Goal: Download file/media

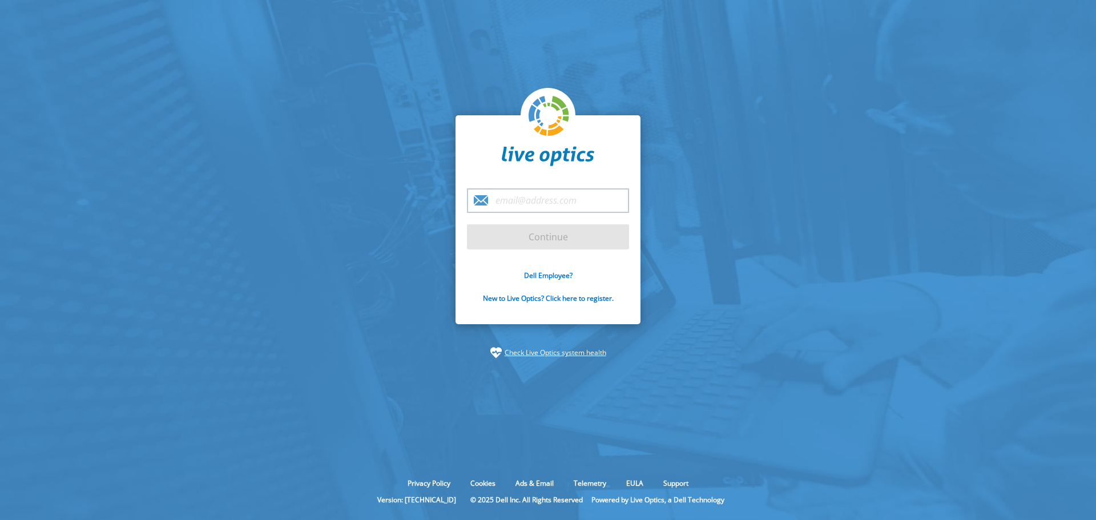
click at [526, 199] on input "email" at bounding box center [548, 200] width 162 height 25
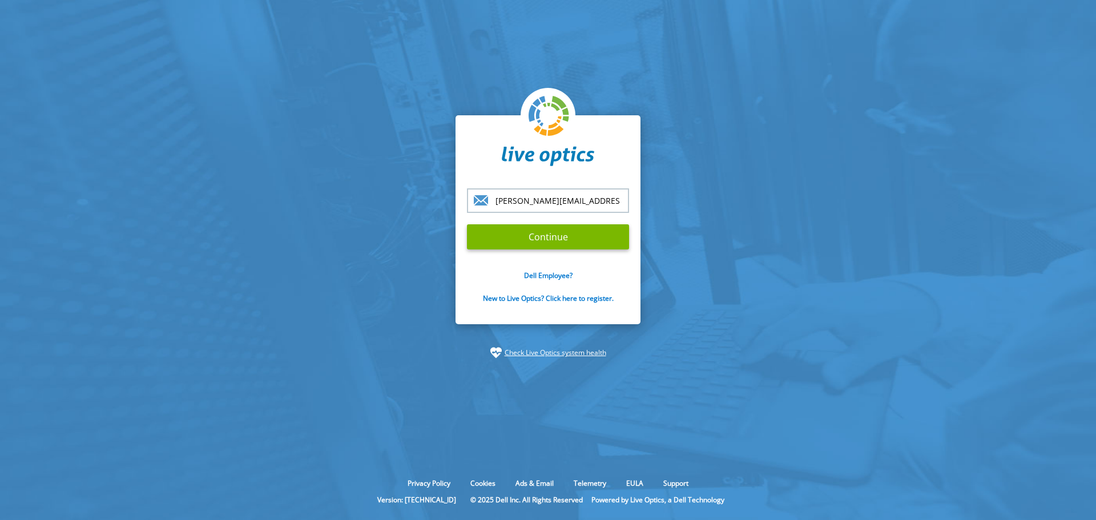
type input "[PERSON_NAME][EMAIL_ADDRESS][PERSON_NAME][DOMAIN_NAME]"
click at [467, 224] on input "Continue" at bounding box center [548, 236] width 162 height 25
click at [562, 235] on input "Continue" at bounding box center [548, 236] width 162 height 25
click at [753, 237] on section "william.vieira@unitech.inf.br Continue Dell Employee? New to Live Optics? Click…" at bounding box center [548, 237] width 1096 height 474
click at [551, 235] on input "Continue" at bounding box center [548, 236] width 162 height 25
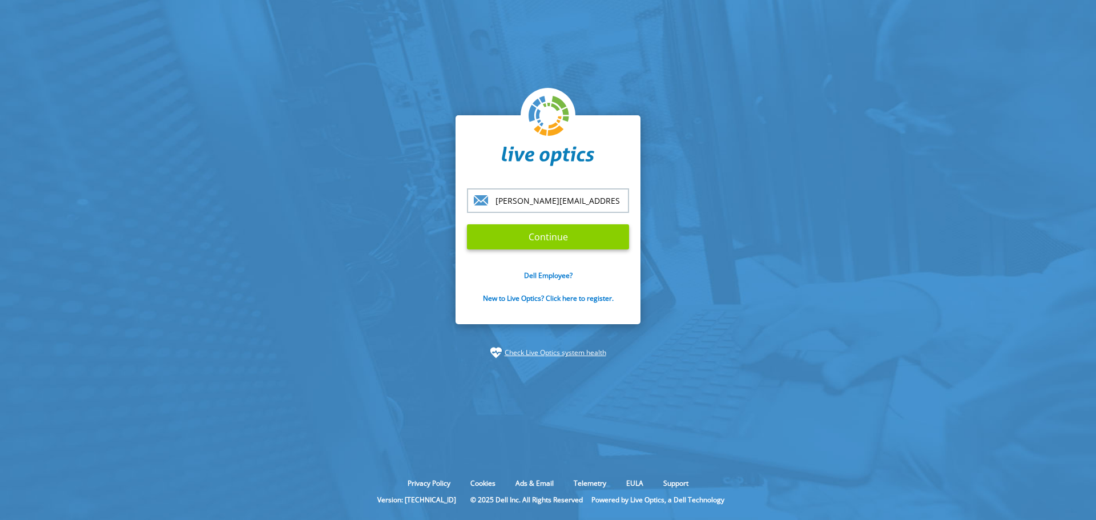
click at [598, 240] on input "Continue" at bounding box center [548, 236] width 162 height 25
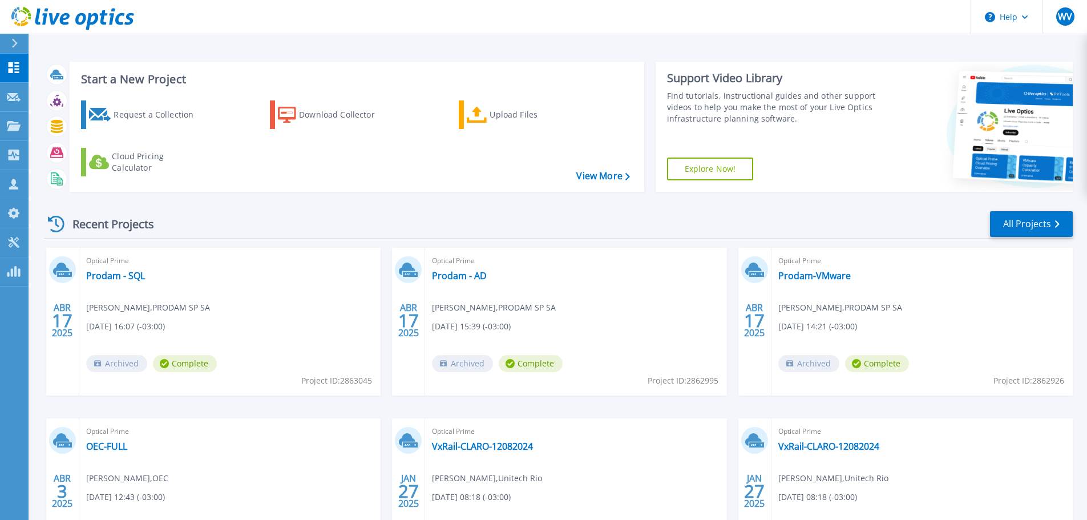
click at [466, 46] on div "Start a New Project Request a Collection Download Collector Upload Files Cloud …" at bounding box center [558, 299] width 1059 height 598
click at [288, 213] on div "Recent Projects All Projects" at bounding box center [558, 224] width 1029 height 29
click at [308, 112] on div "Download Collector" at bounding box center [344, 114] width 91 height 23
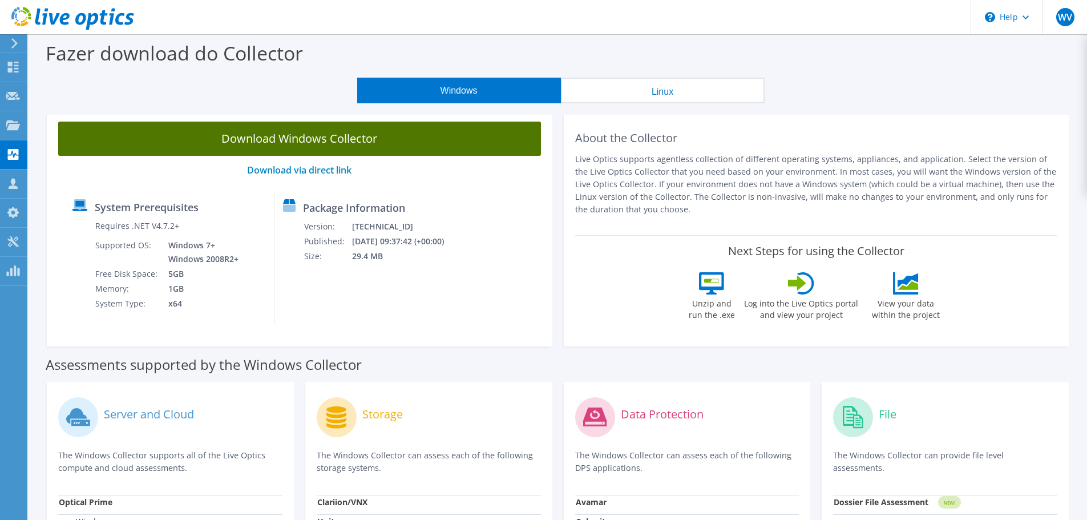
click at [362, 131] on link "Download Windows Collector" at bounding box center [299, 139] width 483 height 34
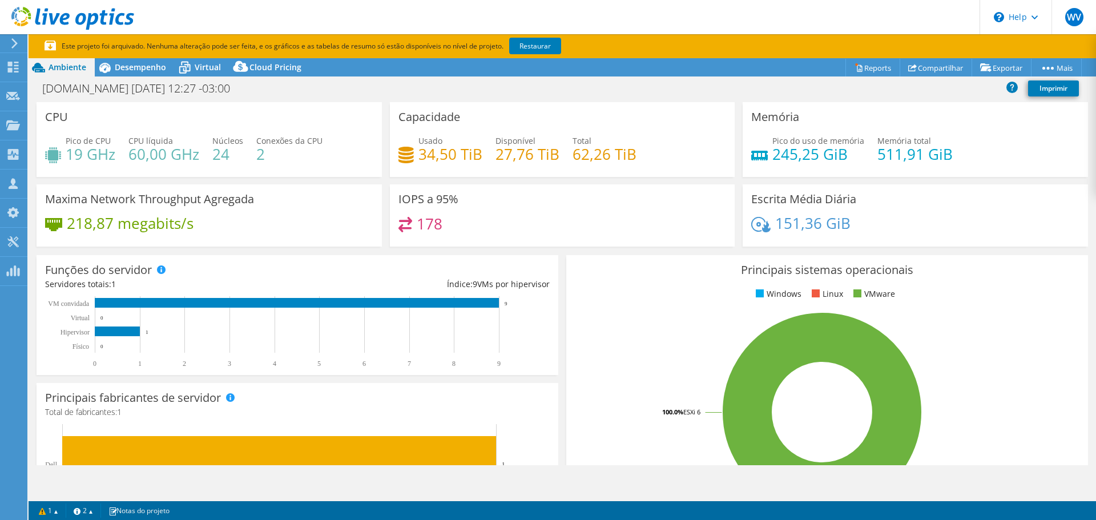
select select "USD"
